Goal: Information Seeking & Learning: Learn about a topic

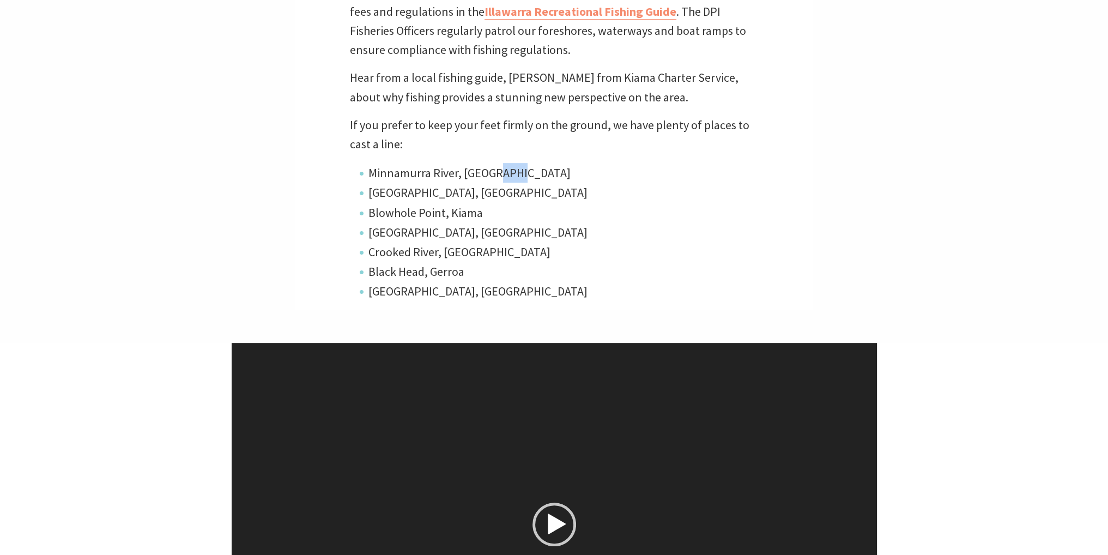
scroll to position [5, 5]
drag, startPoint x: 521, startPoint y: 170, endPoint x: 370, endPoint y: 172, distance: 151.0
click at [370, 172] on li "Minnamurra River, [GEOGRAPHIC_DATA]" at bounding box center [561, 173] width 395 height 20
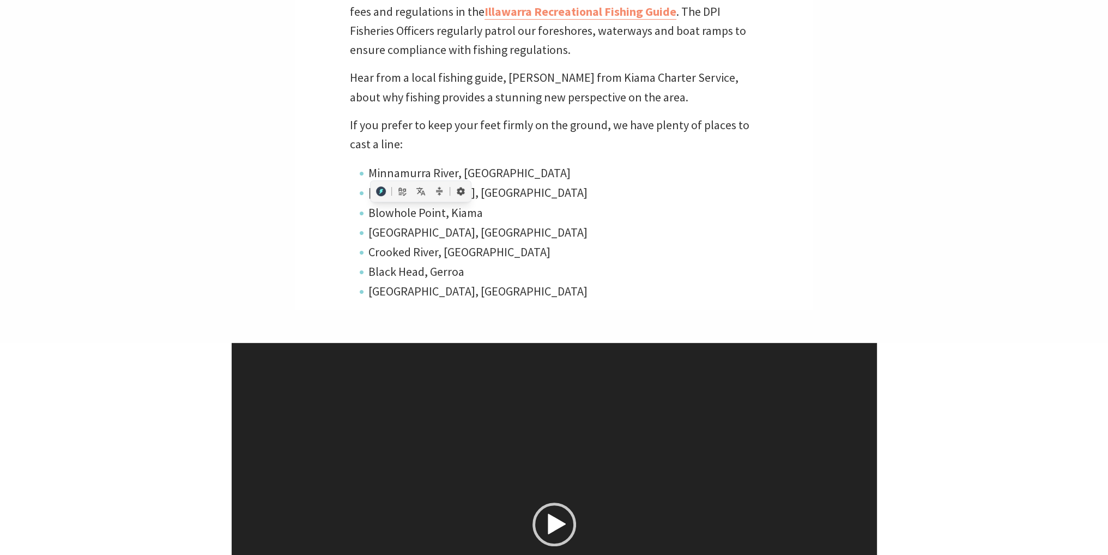
click at [345, 189] on div "Cast Away From off-shore reefs, to the river and back to the beach, there are p…" at bounding box center [554, 48] width 518 height 524
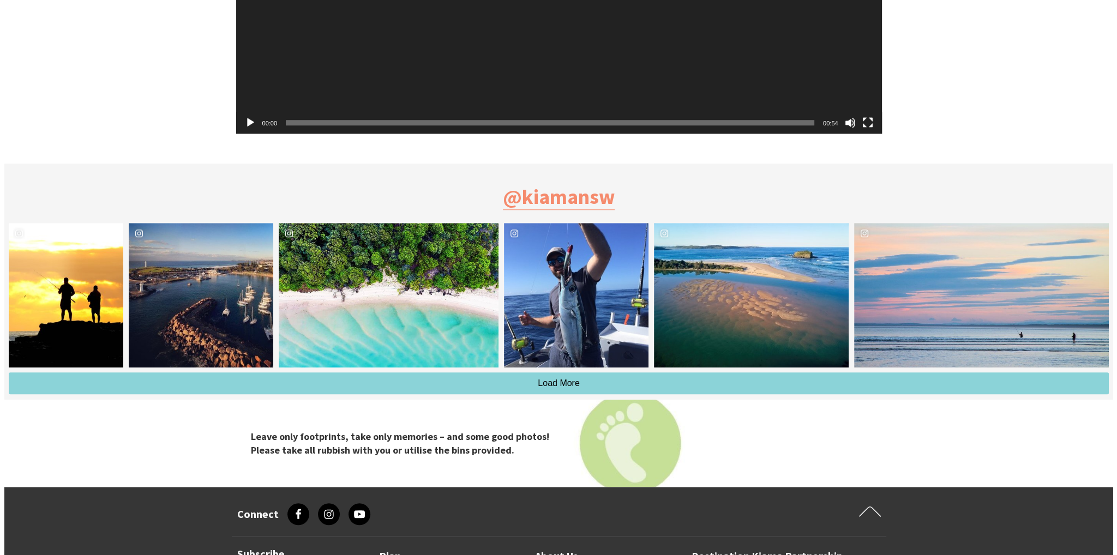
scroll to position [1163, 0]
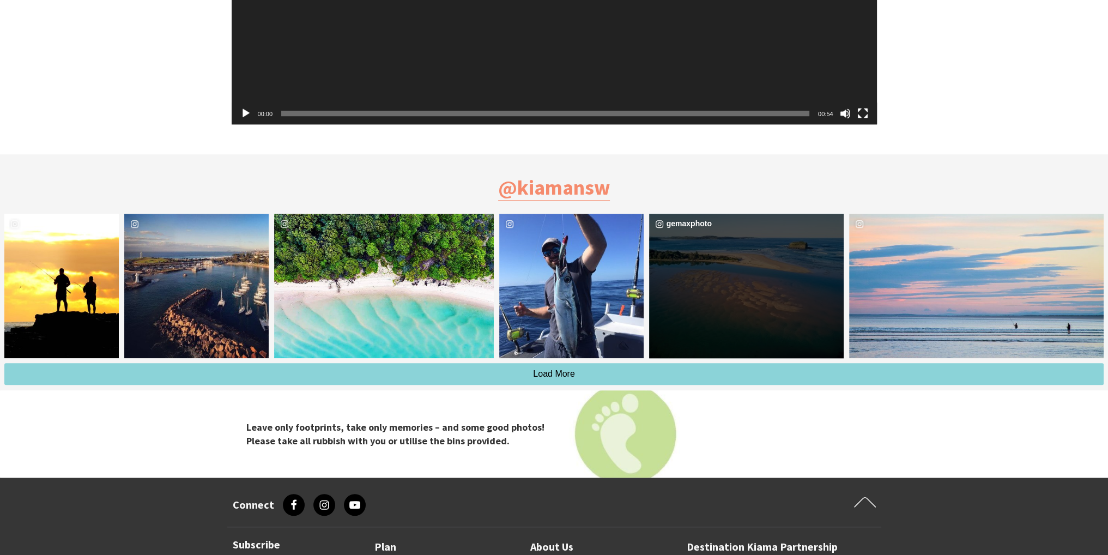
click at [773, 303] on div "gemaxphoto" at bounding box center [746, 286] width 195 height 144
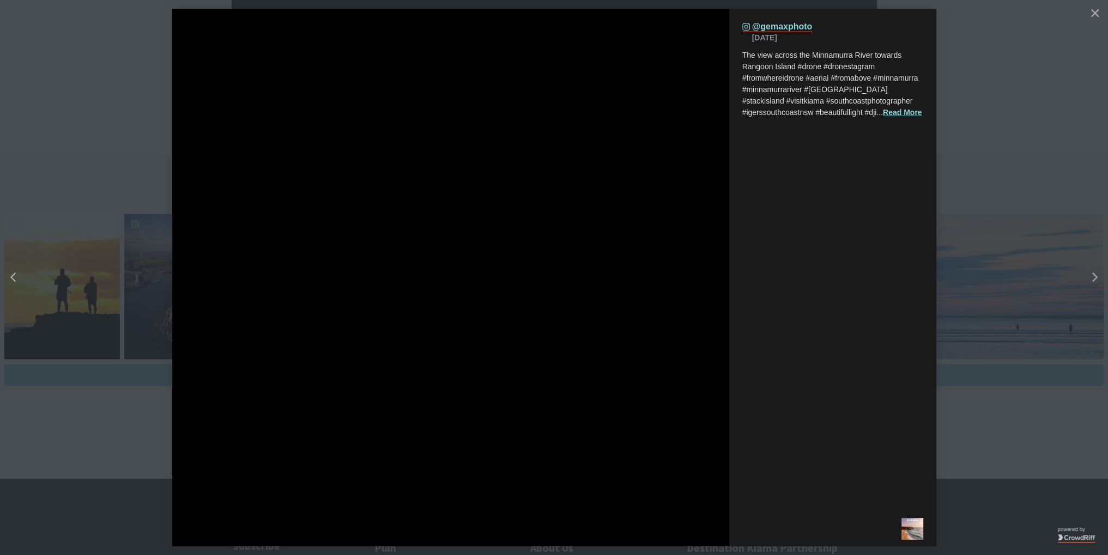
scroll to position [200, 1130]
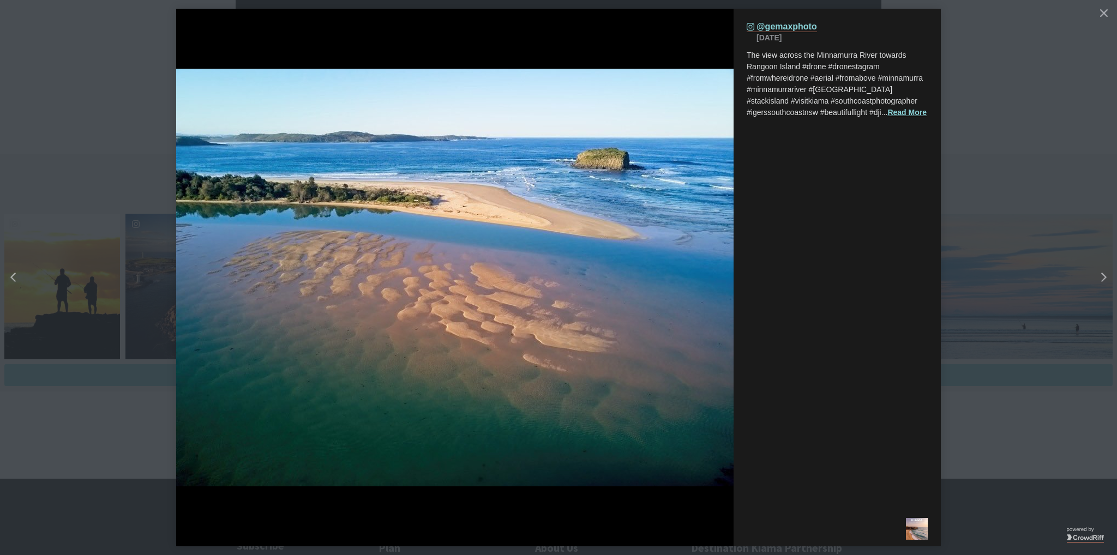
click at [987, 245] on button "details for image" at bounding box center [558, 277] width 1117 height 555
